Goal: Information Seeking & Learning: Learn about a topic

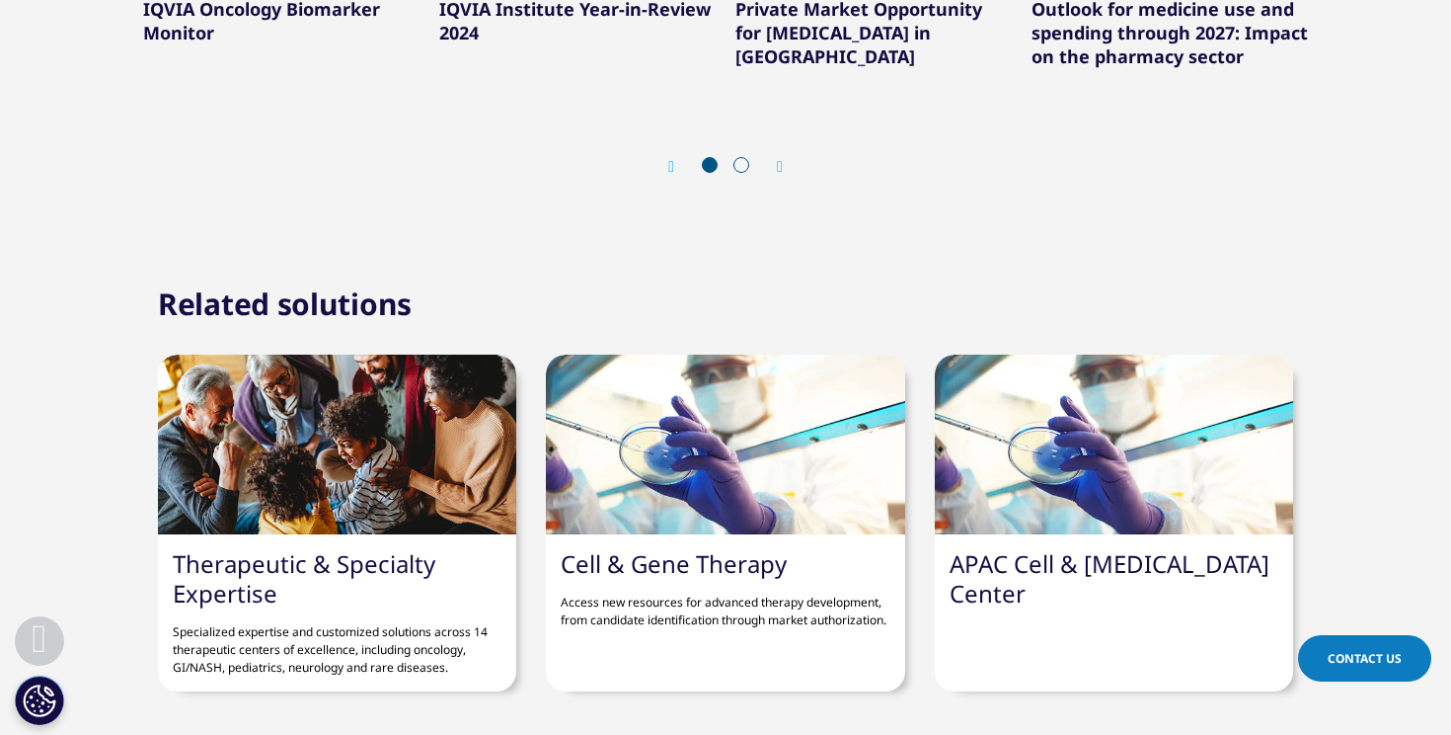
scroll to position [7480, 0]
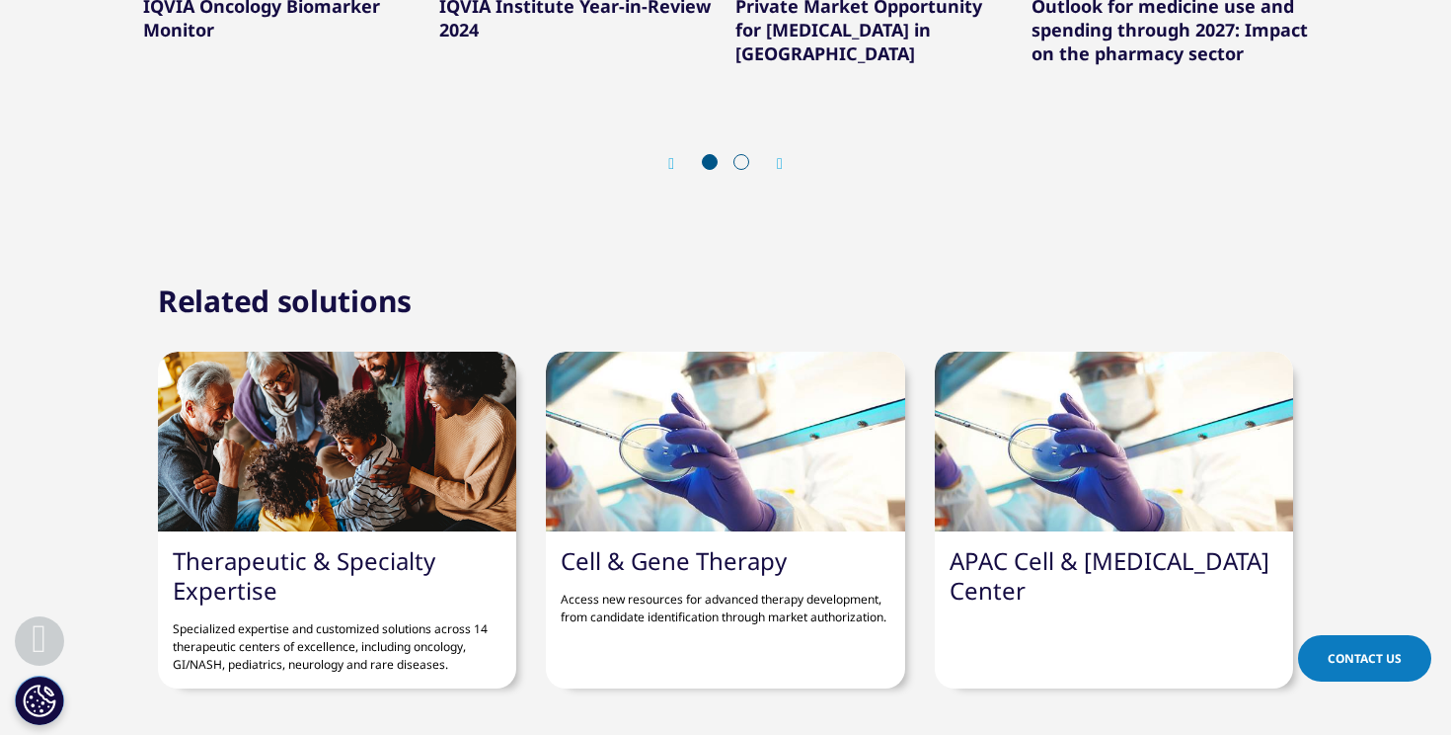
click at [672, 504] on div at bounding box center [725, 441] width 358 height 180
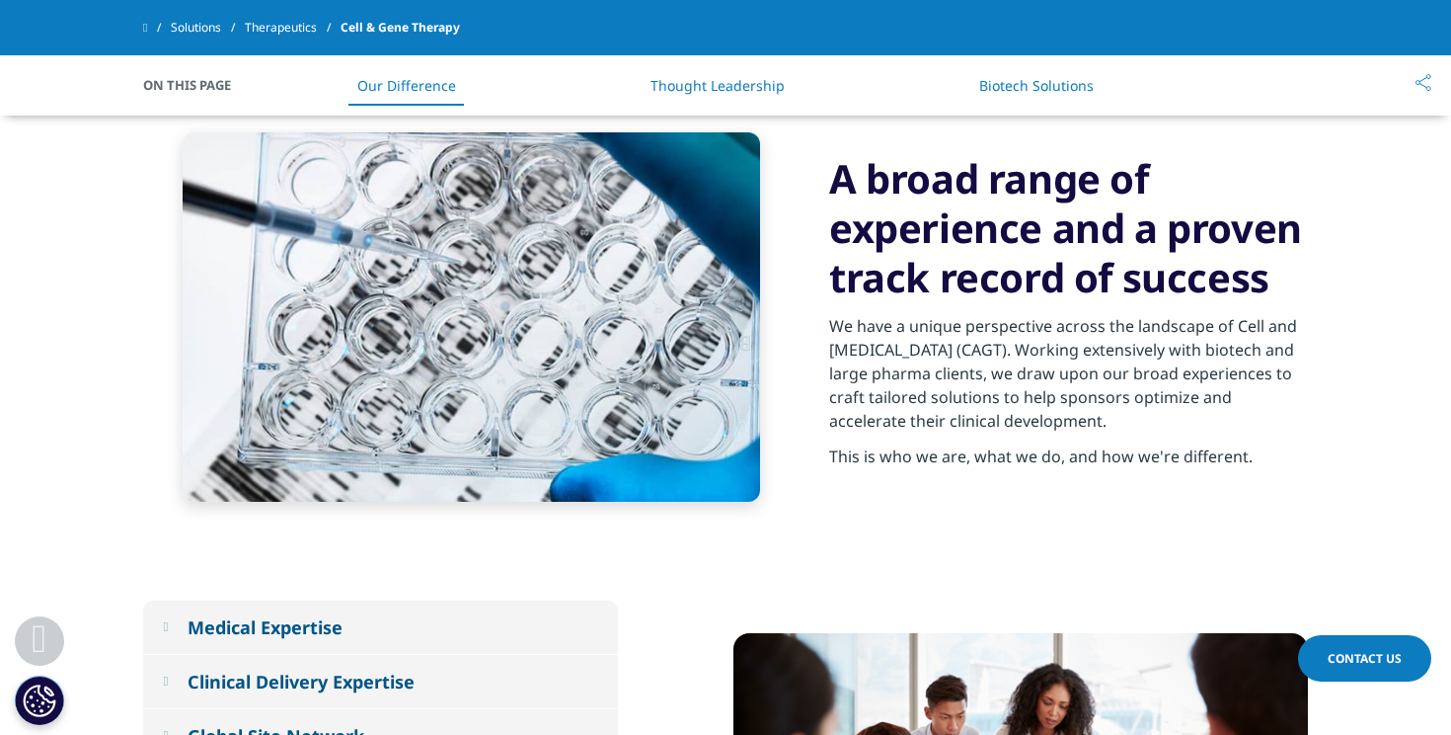
scroll to position [886, 0]
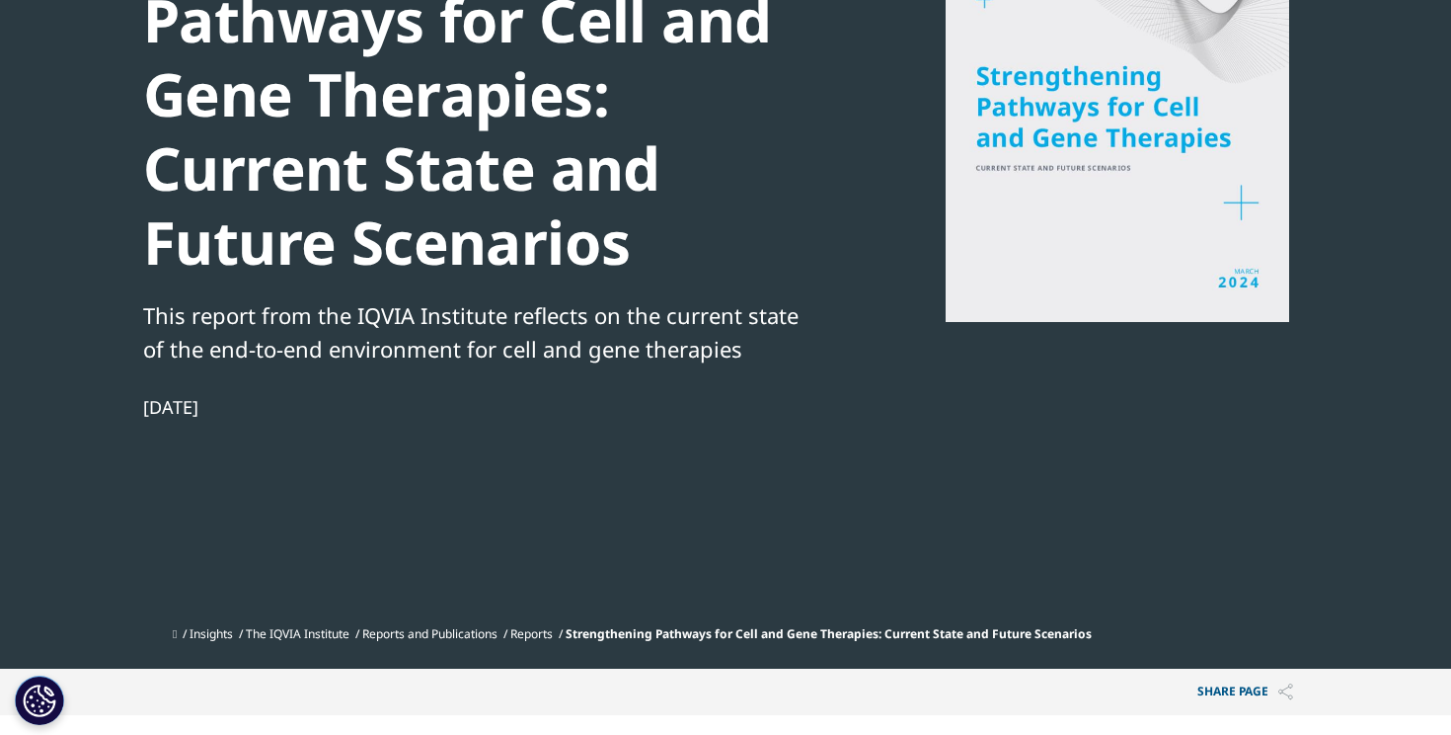
scroll to position [365, 0]
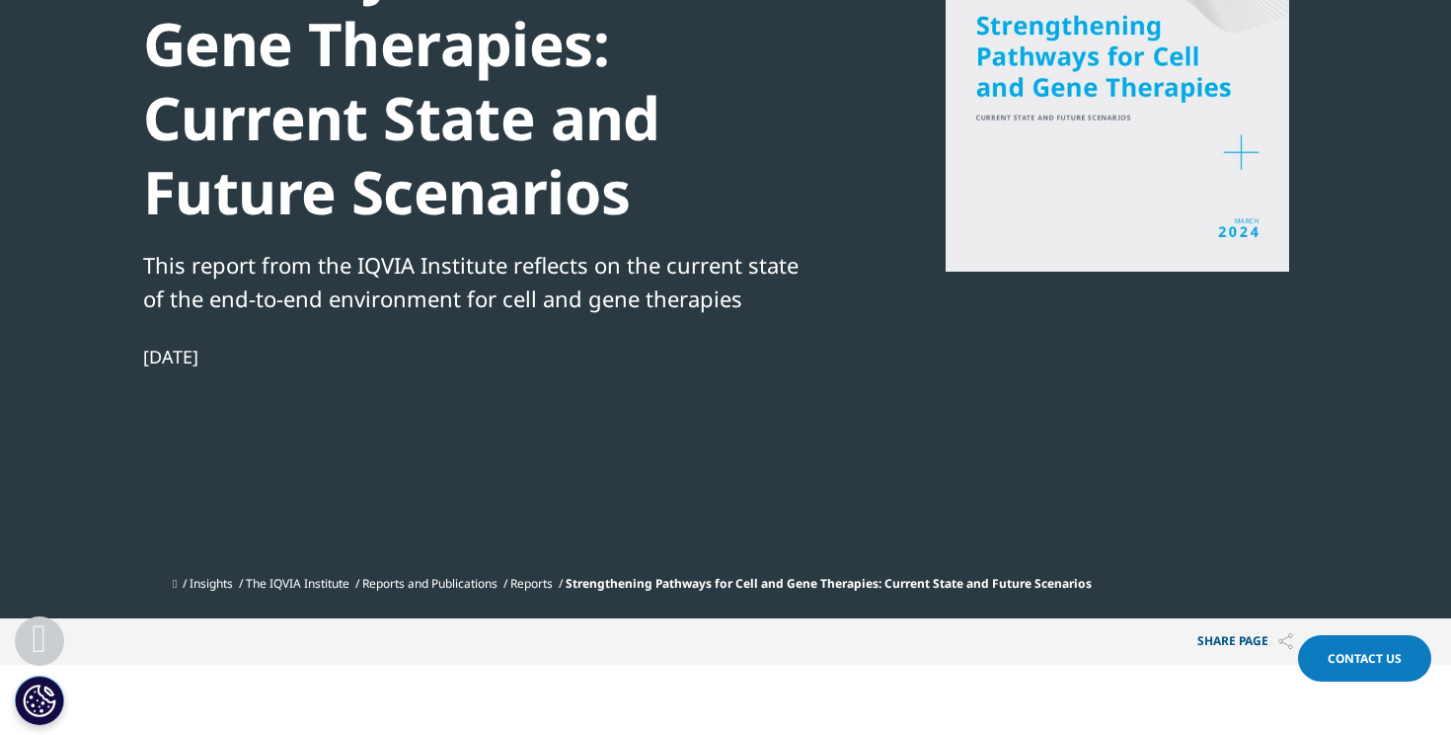
click at [1151, 136] on div at bounding box center [1117, 49] width 381 height 444
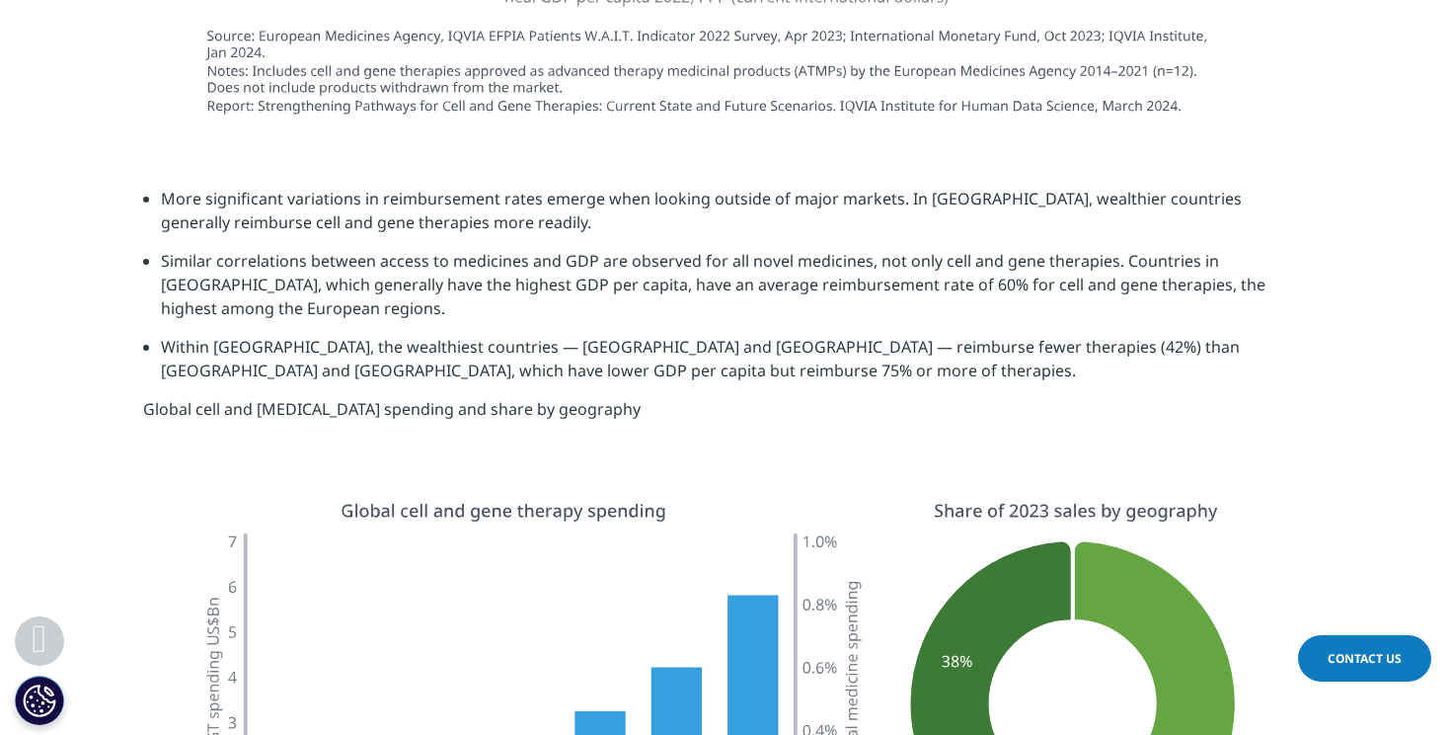
scroll to position [5958, 0]
